Goal: Task Accomplishment & Management: Use online tool/utility

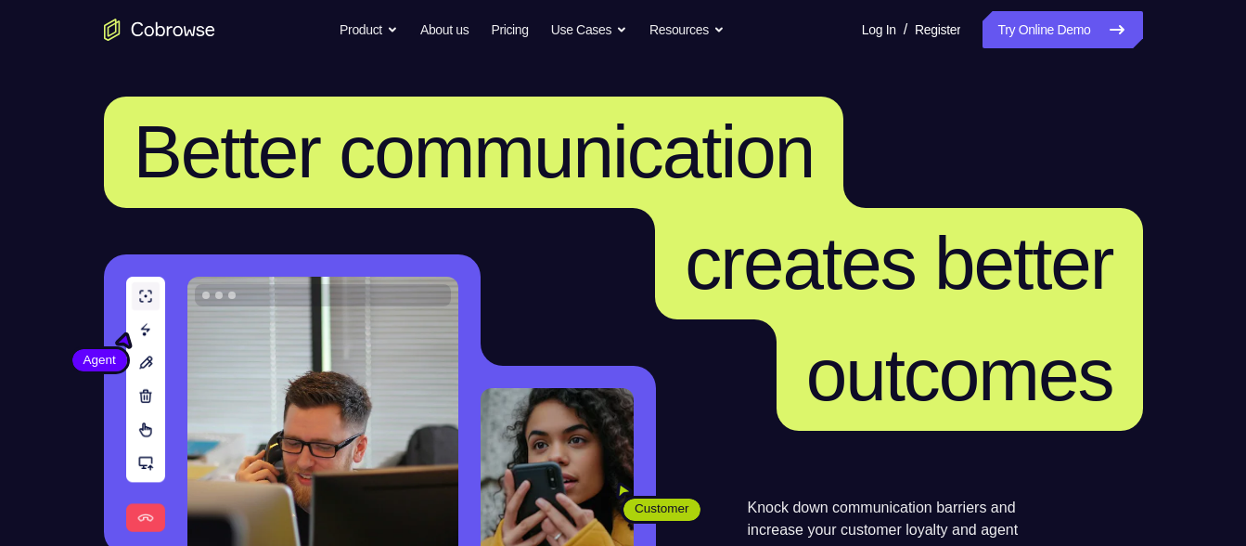
click at [1032, 24] on link "Try Online Demo" at bounding box center [1063, 29] width 160 height 37
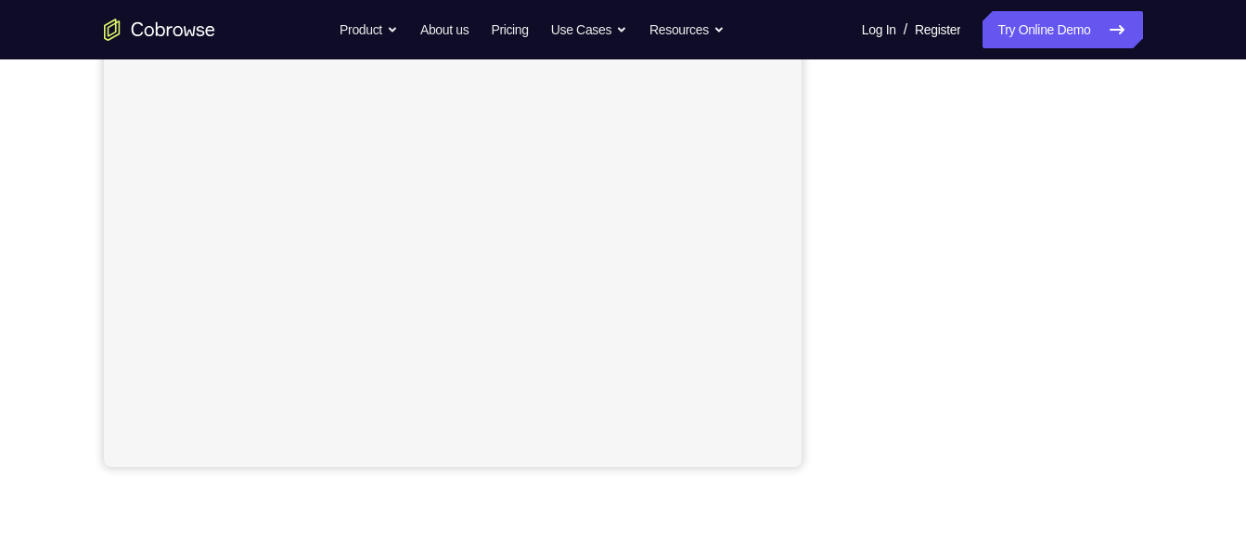
scroll to position [395, 0]
